Goal: Transaction & Acquisition: Book appointment/travel/reservation

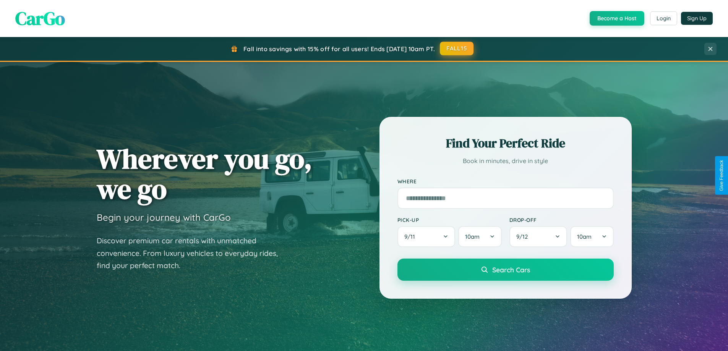
click at [457, 49] on button "FALL15" at bounding box center [457, 49] width 34 height 14
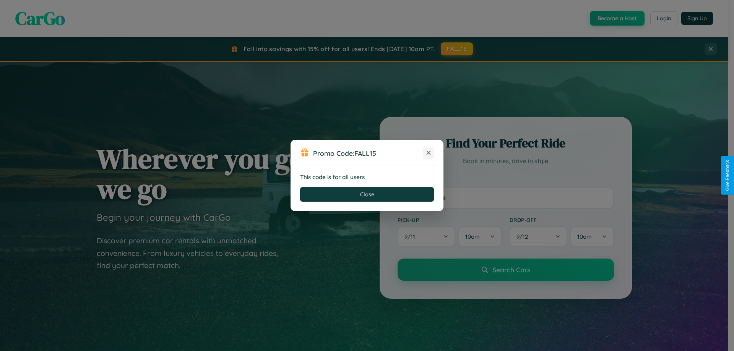
click at [429, 153] on icon at bounding box center [429, 153] width 8 height 8
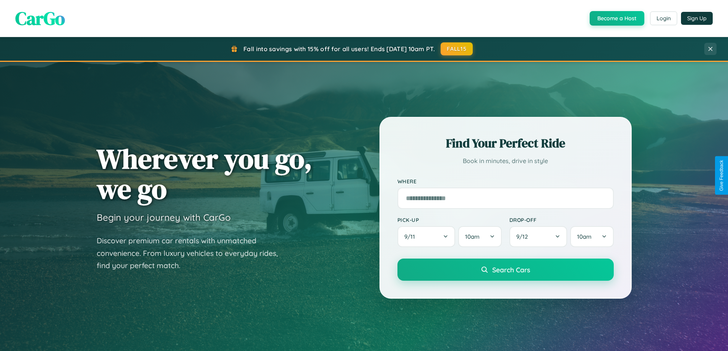
scroll to position [1229, 0]
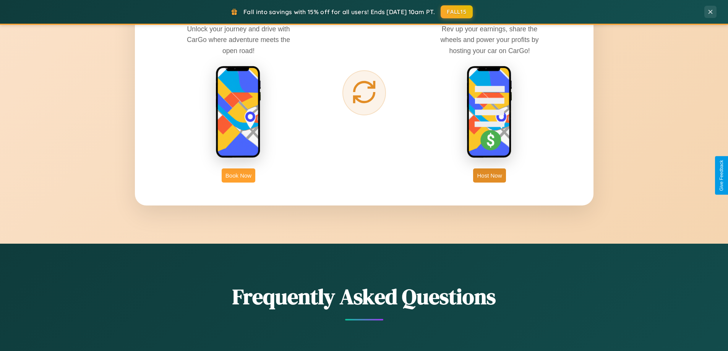
click at [239, 176] on button "Book Now" at bounding box center [239, 176] width 34 height 14
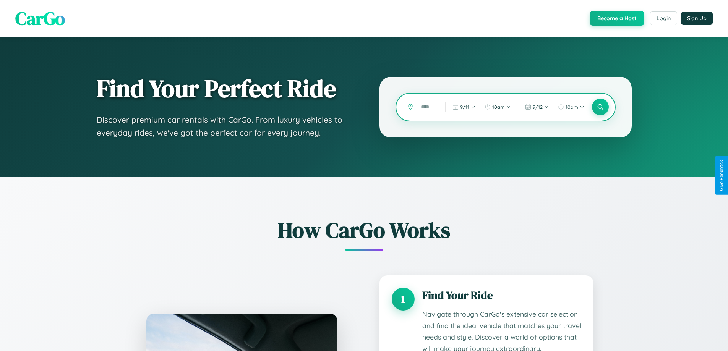
click at [427, 107] on input "text" at bounding box center [427, 107] width 21 height 13
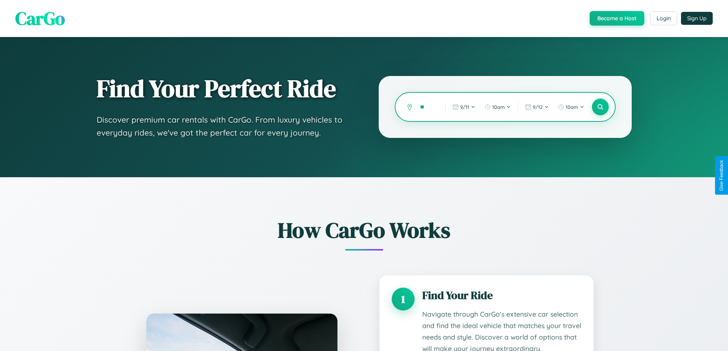
type input "*"
type input "******"
click at [600, 107] on icon at bounding box center [600, 107] width 7 height 7
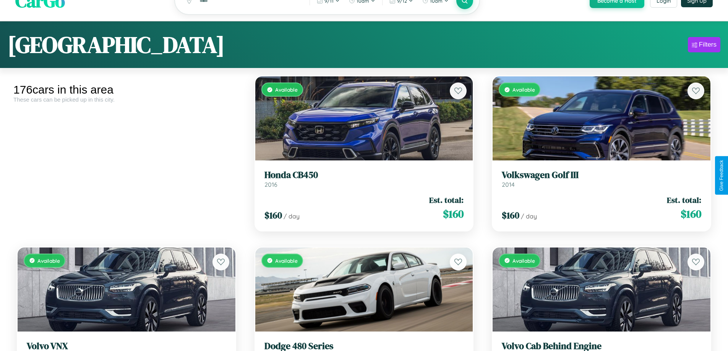
scroll to position [6100, 0]
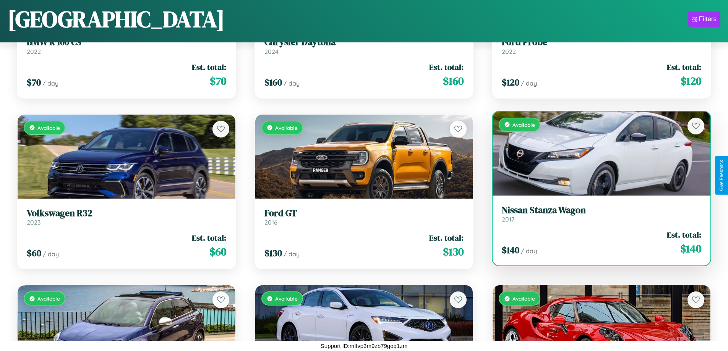
click at [597, 217] on link "Nissan Stanza Wagon 2017" at bounding box center [602, 214] width 200 height 19
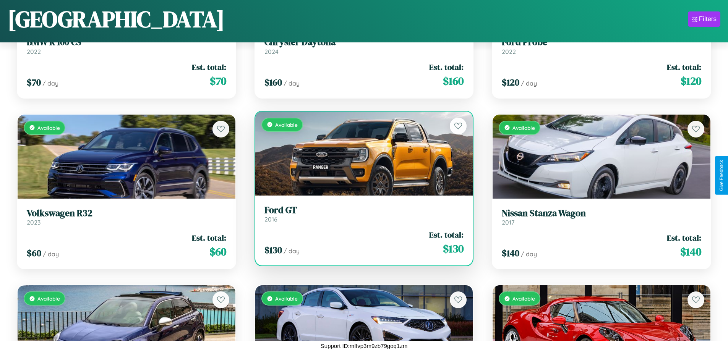
scroll to position [964, 0]
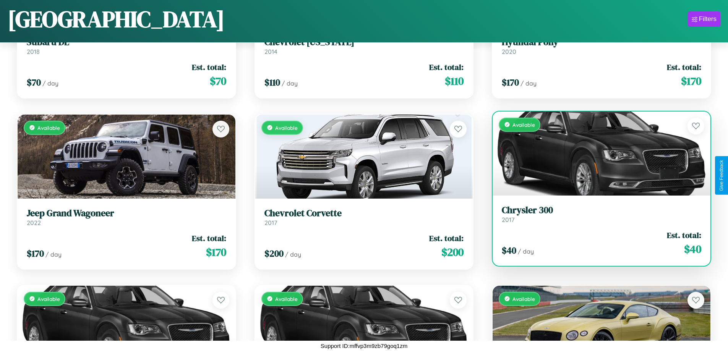
click at [597, 215] on h3 "Chrysler 300" at bounding box center [602, 210] width 200 height 11
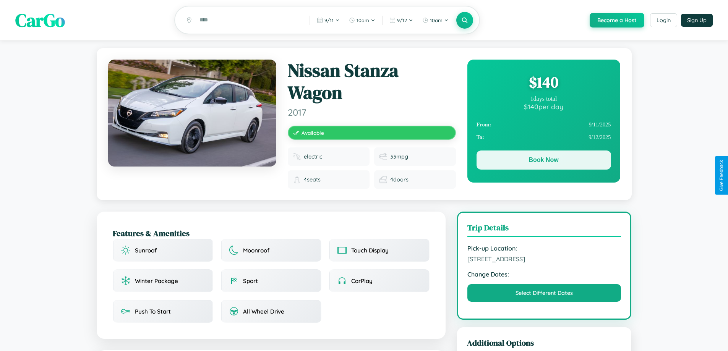
click at [544, 161] on button "Book Now" at bounding box center [544, 160] width 135 height 19
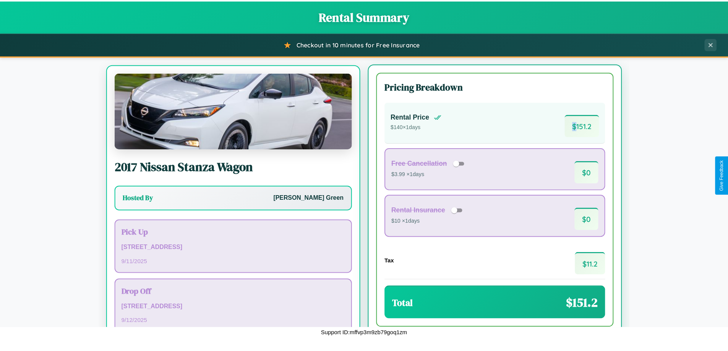
scroll to position [36, 0]
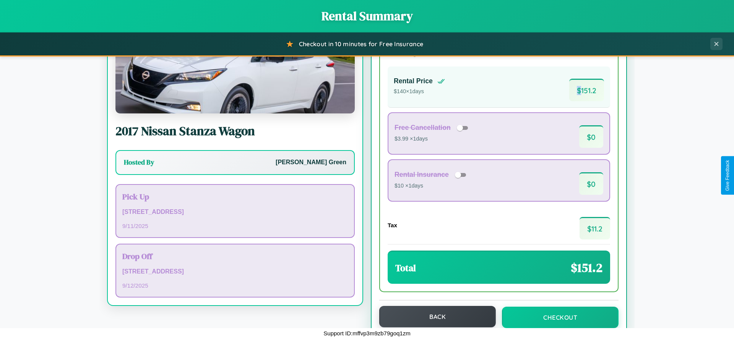
click at [434, 317] on button "Back" at bounding box center [437, 316] width 117 height 21
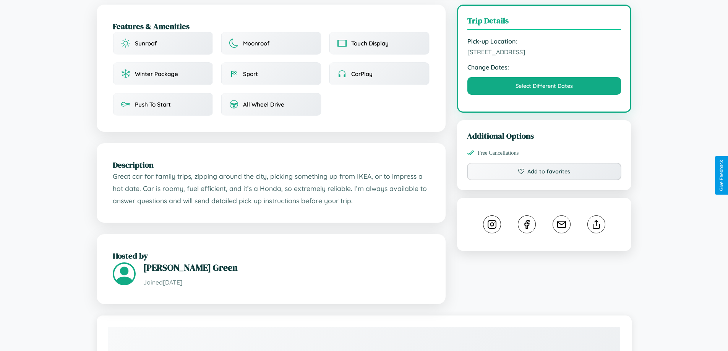
scroll to position [257, 0]
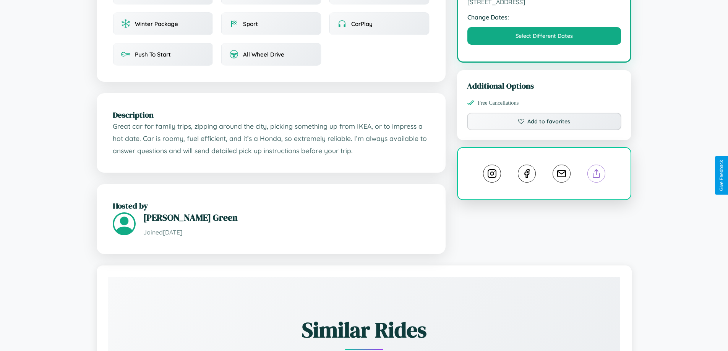
click at [597, 175] on line at bounding box center [597, 172] width 0 height 5
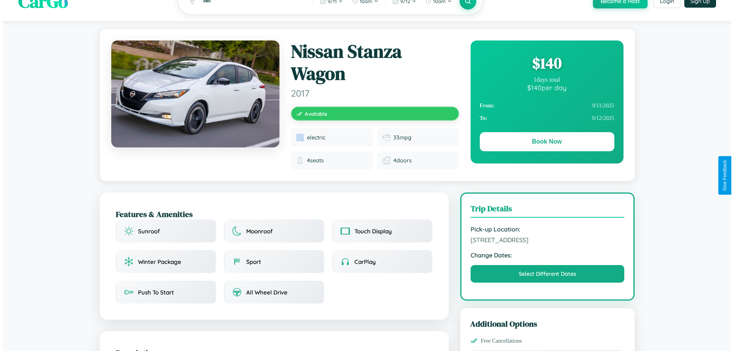
scroll to position [0, 0]
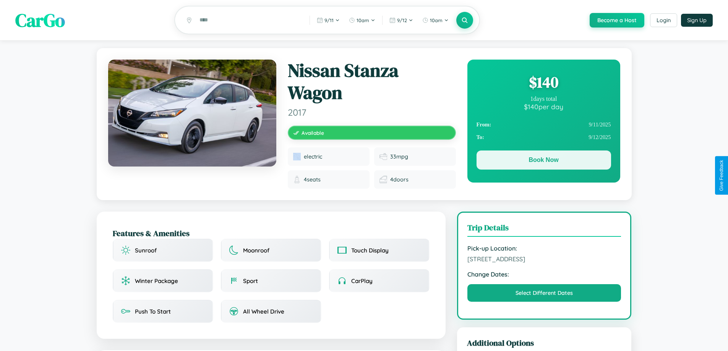
click at [544, 161] on button "Book Now" at bounding box center [544, 160] width 135 height 19
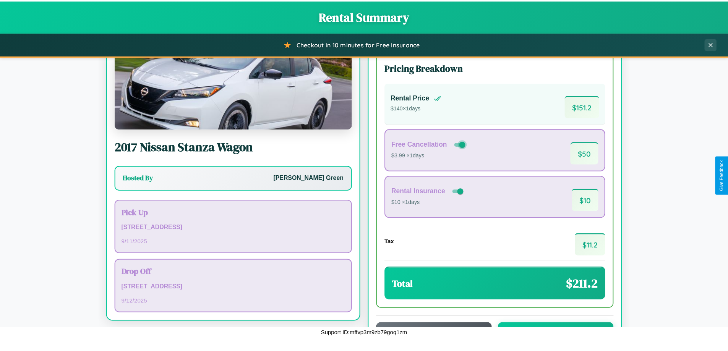
scroll to position [52, 0]
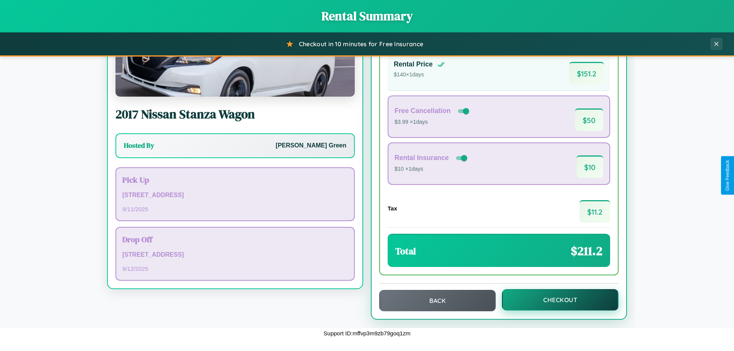
click at [555, 300] on button "Checkout" at bounding box center [560, 299] width 117 height 21
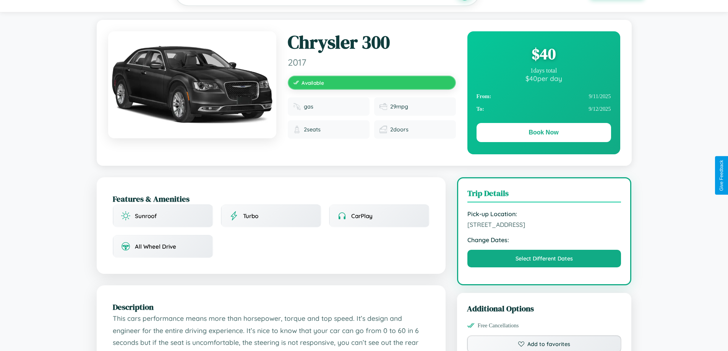
scroll to position [251, 0]
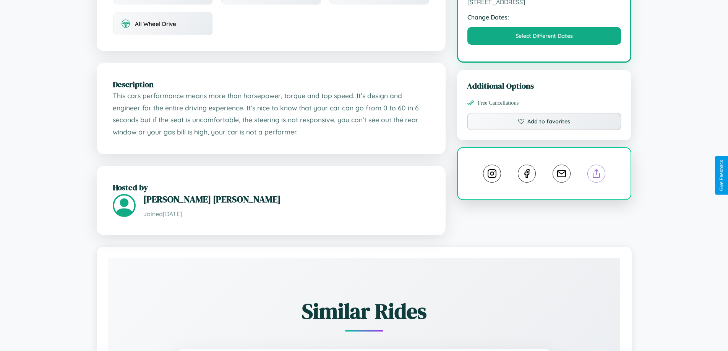
click at [597, 175] on line at bounding box center [597, 172] width 0 height 5
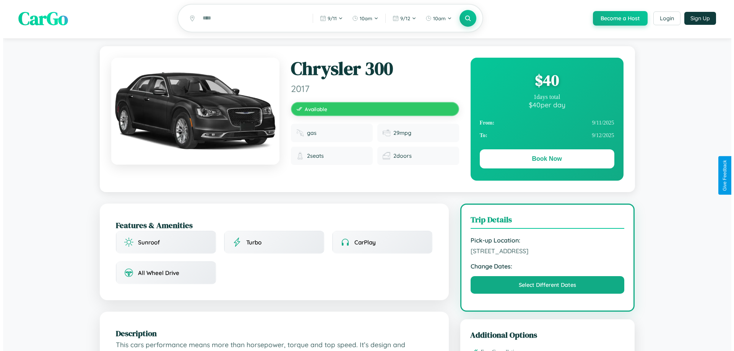
scroll to position [0, 0]
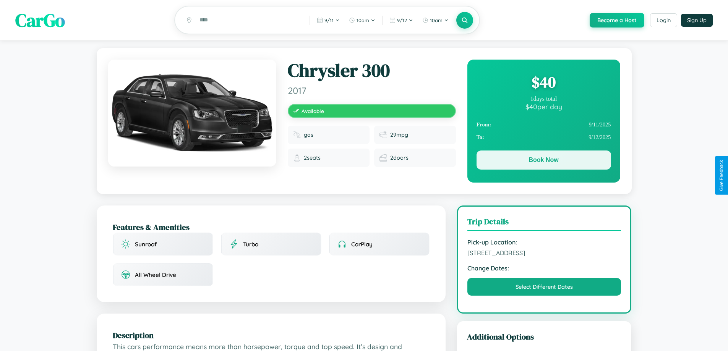
click at [544, 161] on button "Book Now" at bounding box center [544, 160] width 135 height 19
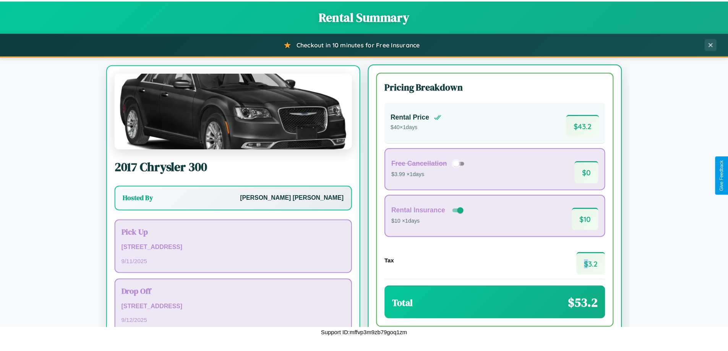
scroll to position [36, 0]
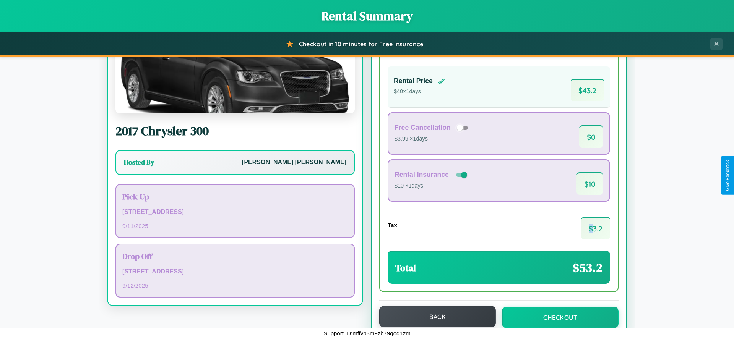
click at [434, 317] on button "Back" at bounding box center [437, 316] width 117 height 21
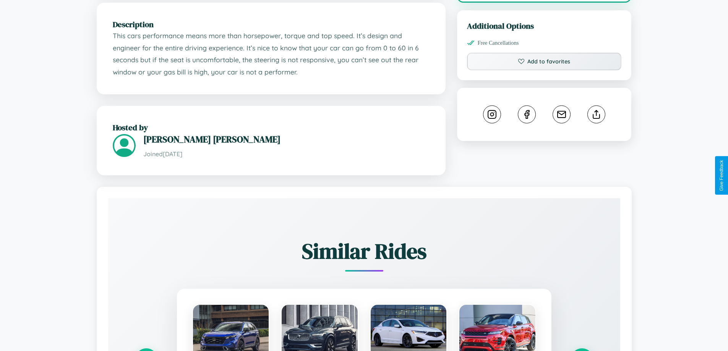
scroll to position [460, 0]
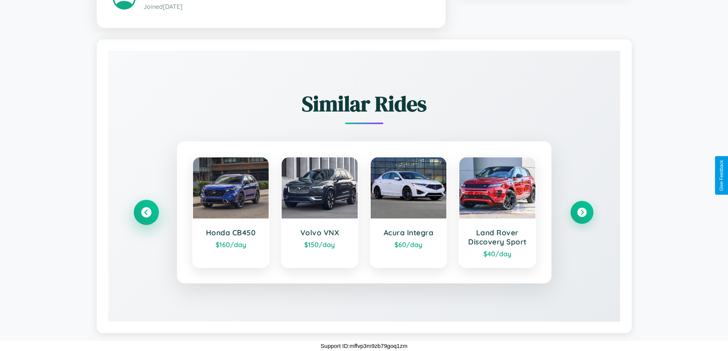
click at [146, 213] on icon at bounding box center [146, 213] width 10 height 10
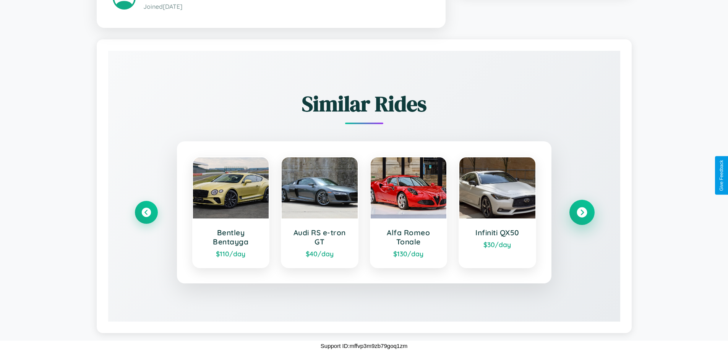
click at [582, 213] on icon at bounding box center [582, 213] width 10 height 10
